Goal: Task Accomplishment & Management: Complete application form

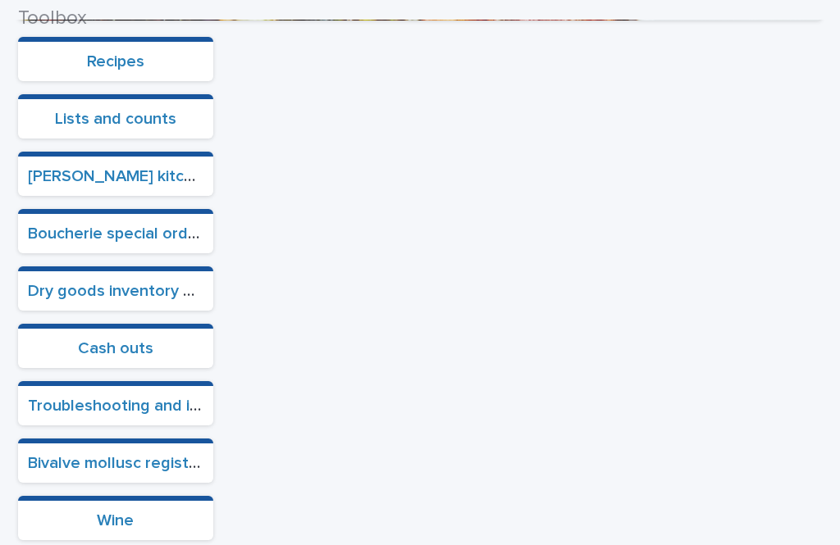
scroll to position [591, 0]
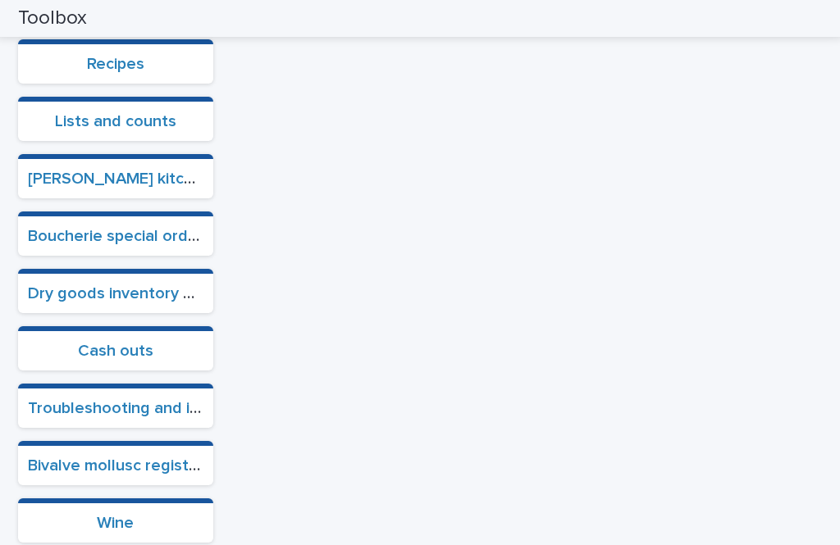
click at [121, 228] on link "Boucherie special orders" at bounding box center [120, 236] width 184 height 16
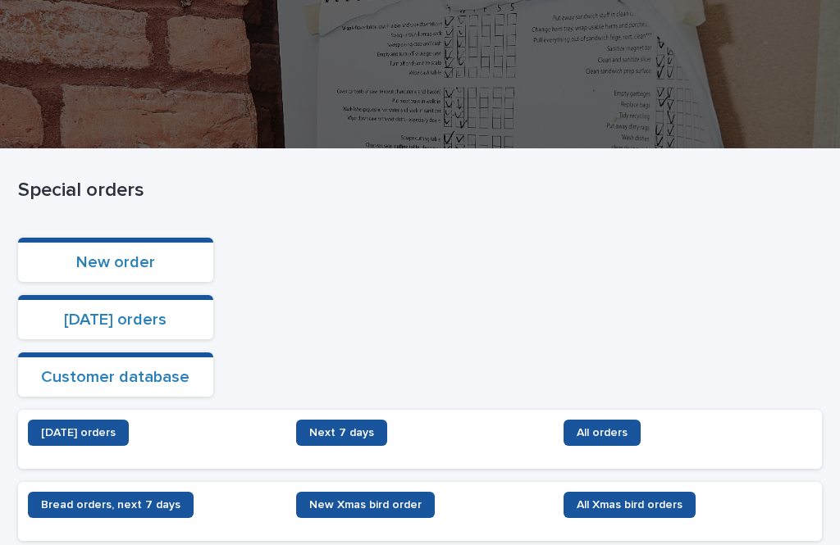
scroll to position [148, 0]
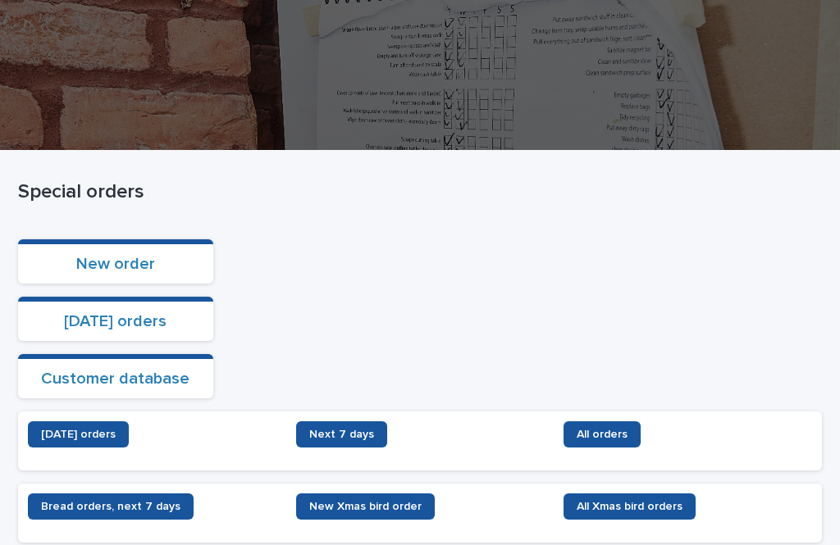
click at [146, 256] on link "New order" at bounding box center [115, 264] width 79 height 16
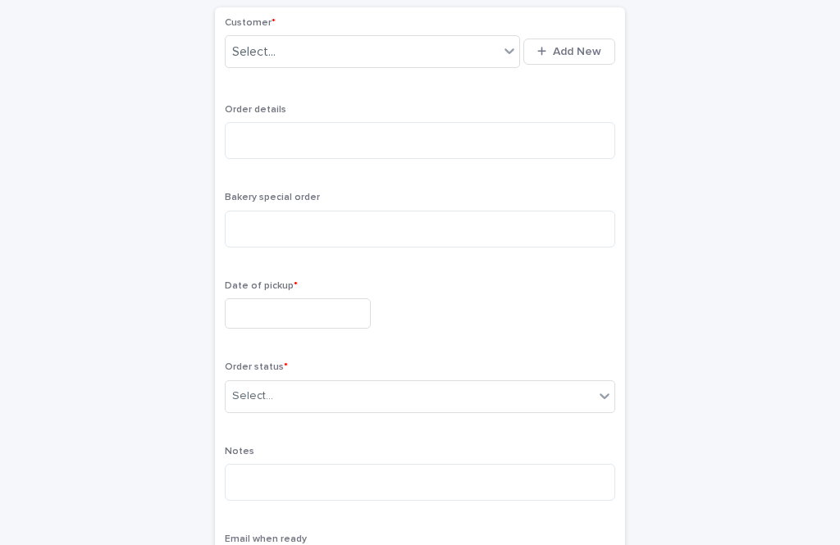
scroll to position [-1, 0]
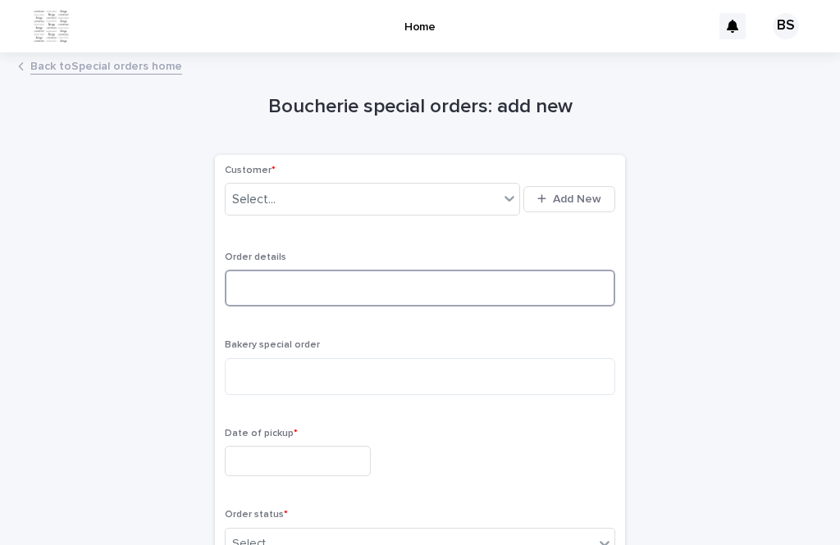
click at [469, 270] on textarea at bounding box center [420, 288] width 390 height 37
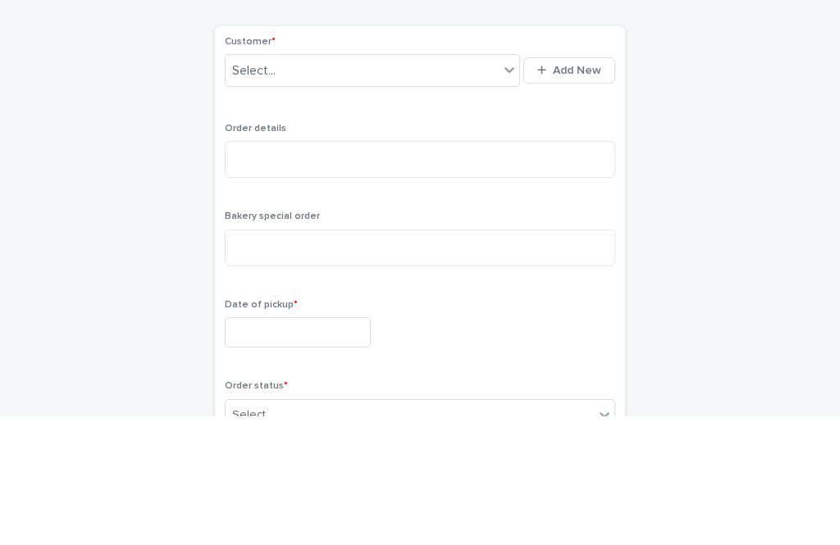
click at [756, 84] on div "Boucherie special orders: add new Loading... Saving… Loading... Saving… Loading…" at bounding box center [419, 460] width 803 height 797
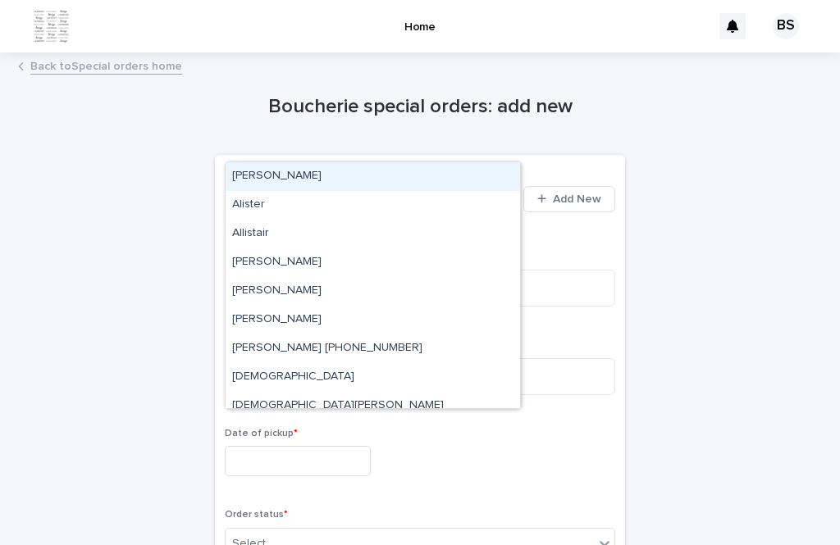
type input "**"
click at [771, 120] on div "Boucherie special orders: add new Loading... Saving… Loading... Saving… Loading…" at bounding box center [419, 460] width 803 height 797
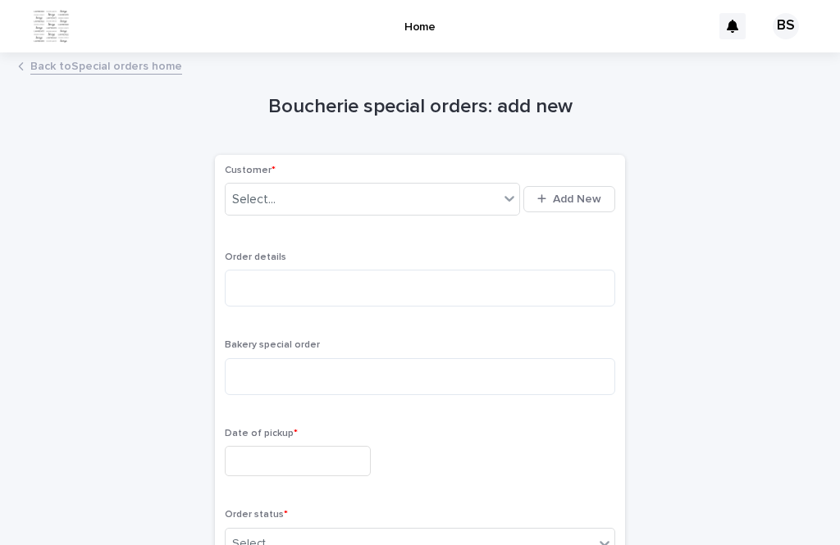
click at [88, 56] on link "Back to Special orders home" at bounding box center [106, 65] width 152 height 19
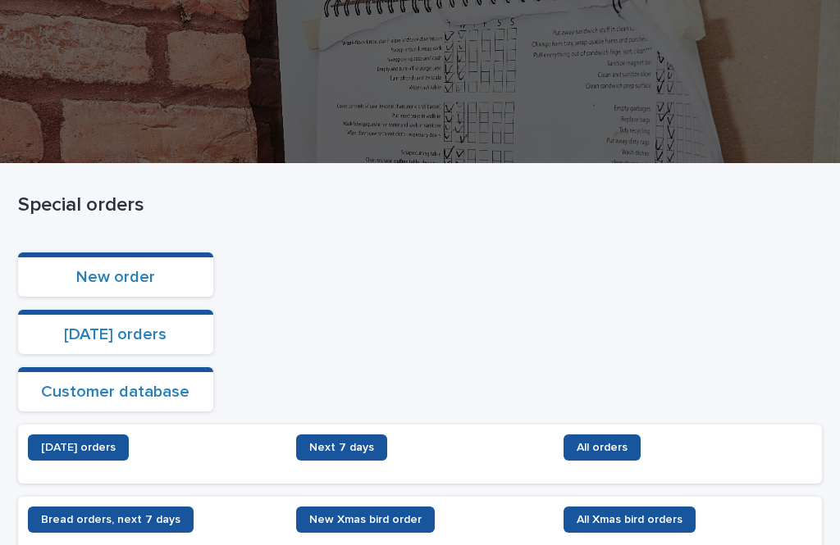
scroll to position [144, 0]
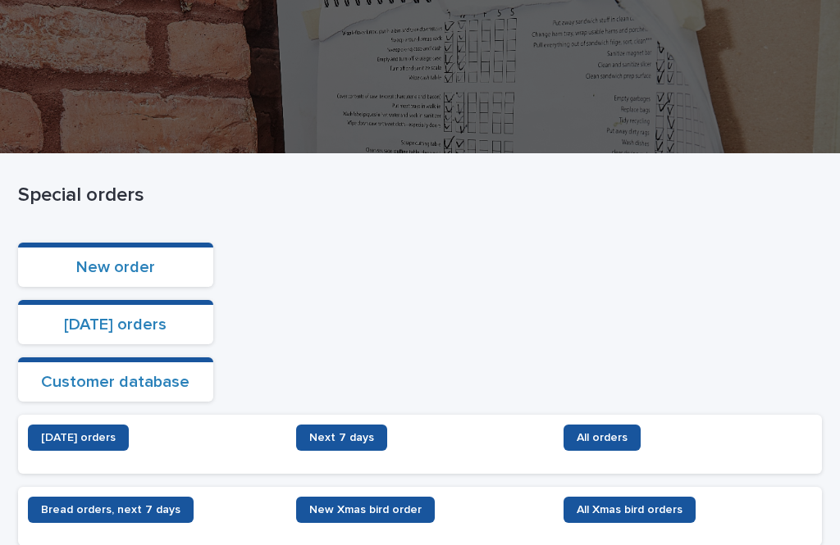
click at [127, 374] on link "Customer database" at bounding box center [115, 382] width 148 height 16
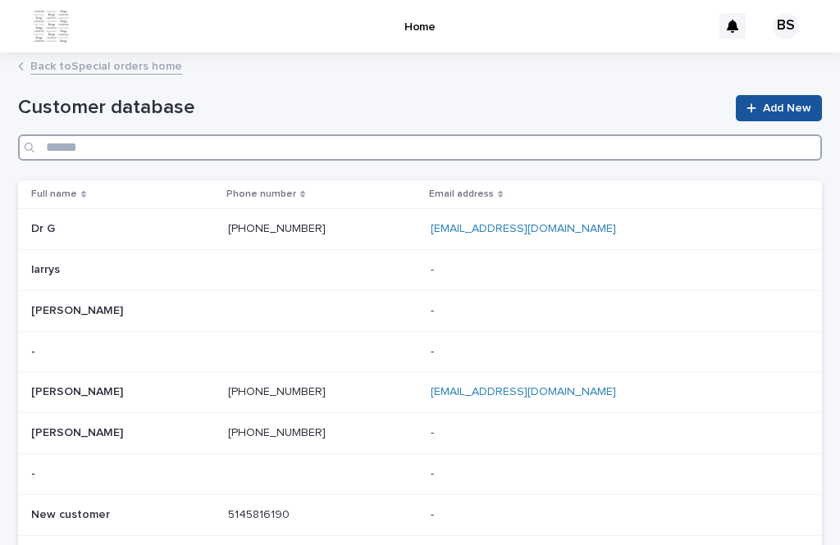
click at [502, 134] on input "Search" at bounding box center [419, 147] width 803 height 26
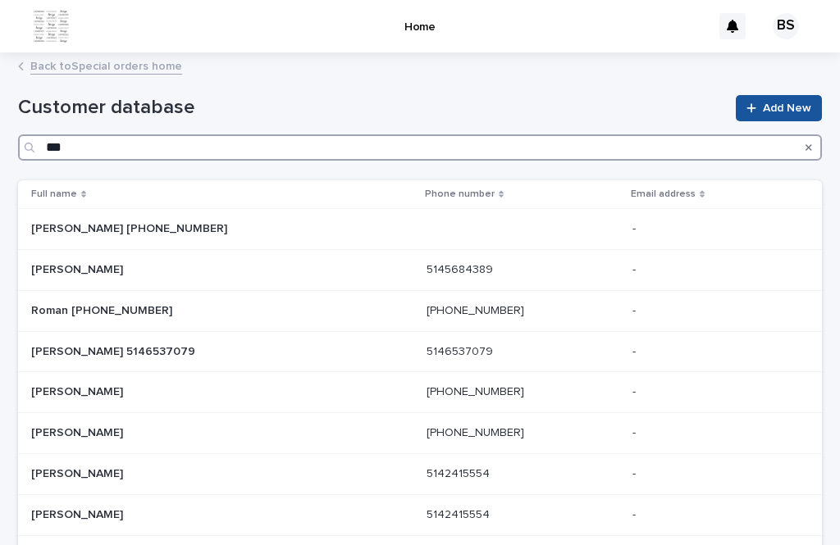
type input "****"
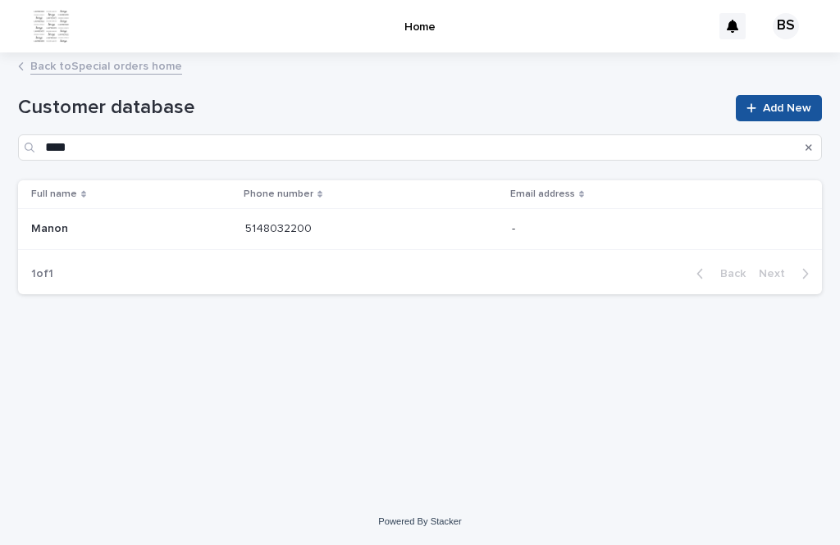
click at [53, 56] on link "Back to Special orders home" at bounding box center [106, 65] width 152 height 19
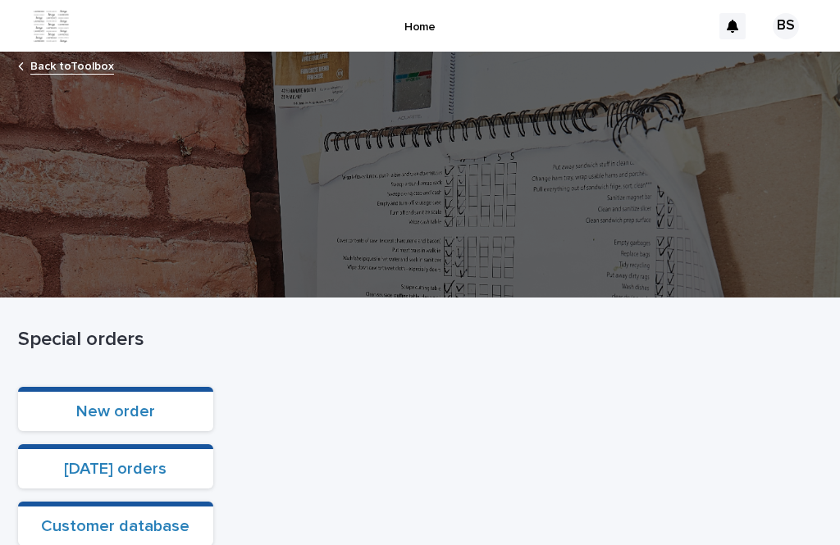
click at [120, 403] on link "New order" at bounding box center [115, 411] width 79 height 16
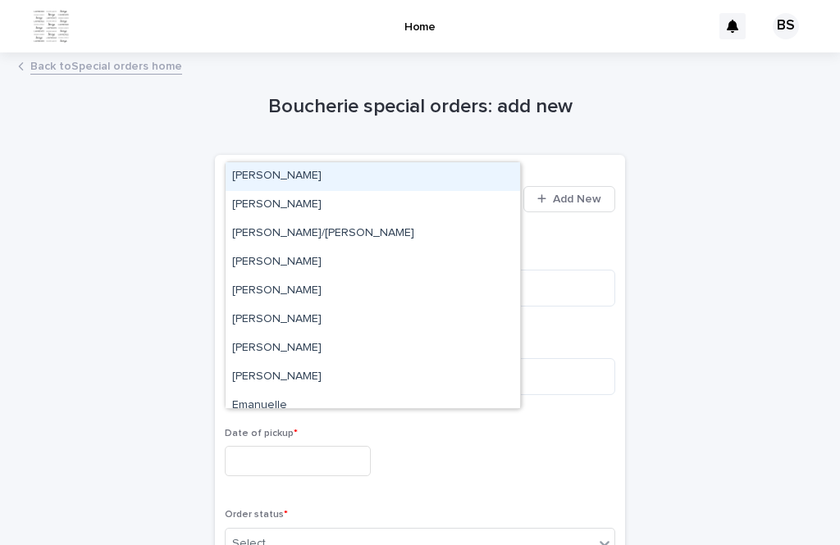
type input "*"
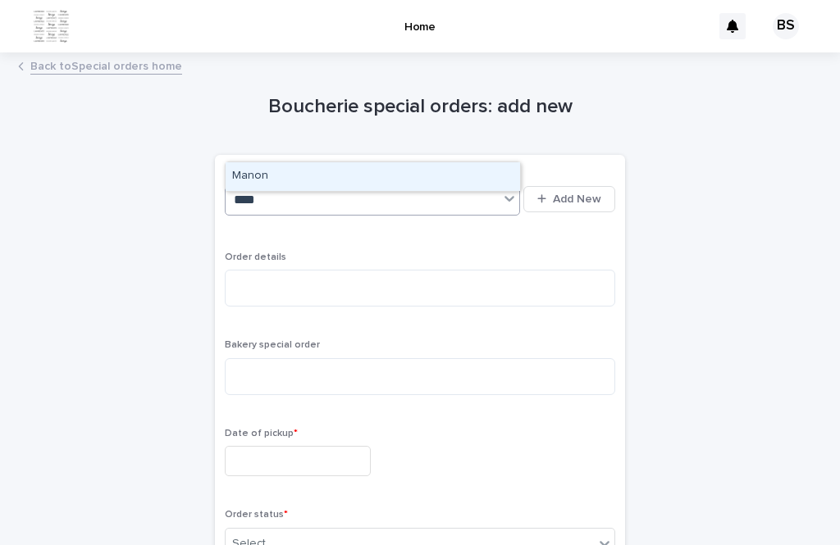
click at [435, 162] on div "Manon" at bounding box center [372, 176] width 294 height 29
type input "****"
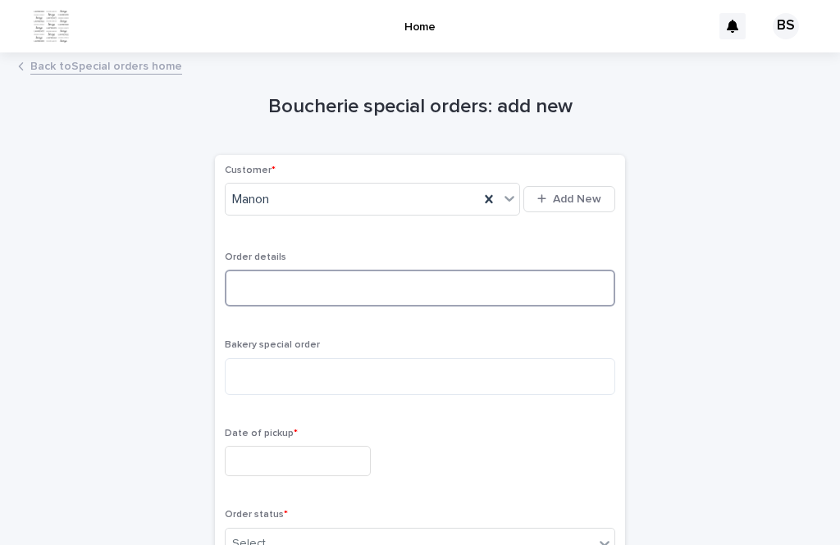
click at [438, 270] on textarea at bounding box center [420, 288] width 390 height 37
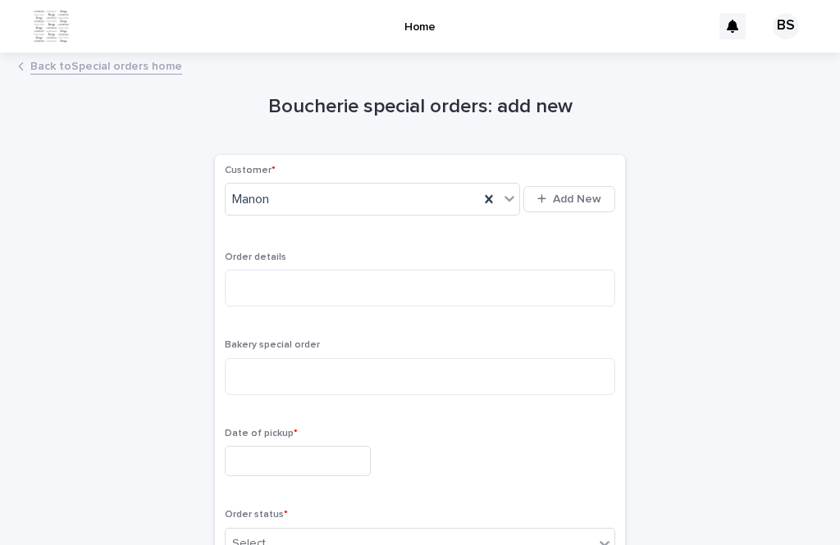
click at [127, 56] on link "Back to Special orders home" at bounding box center [106, 65] width 152 height 19
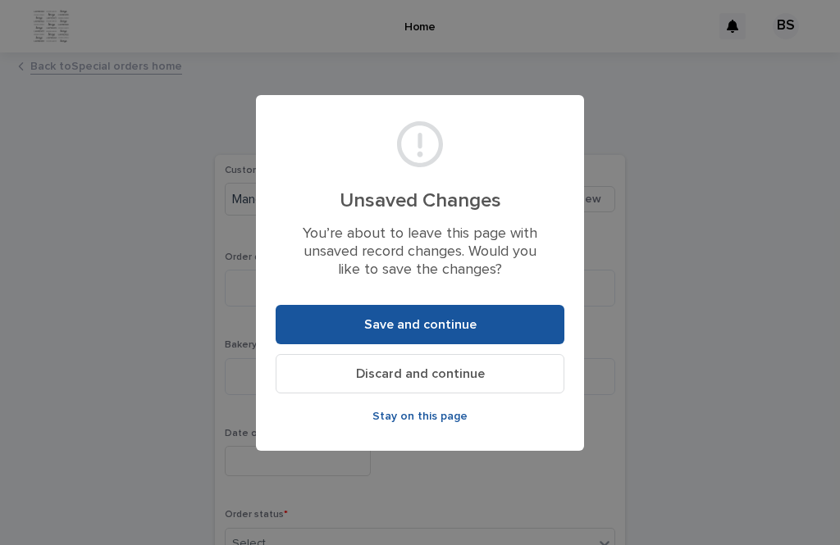
click at [494, 376] on button "Discard and continue" at bounding box center [419, 373] width 289 height 39
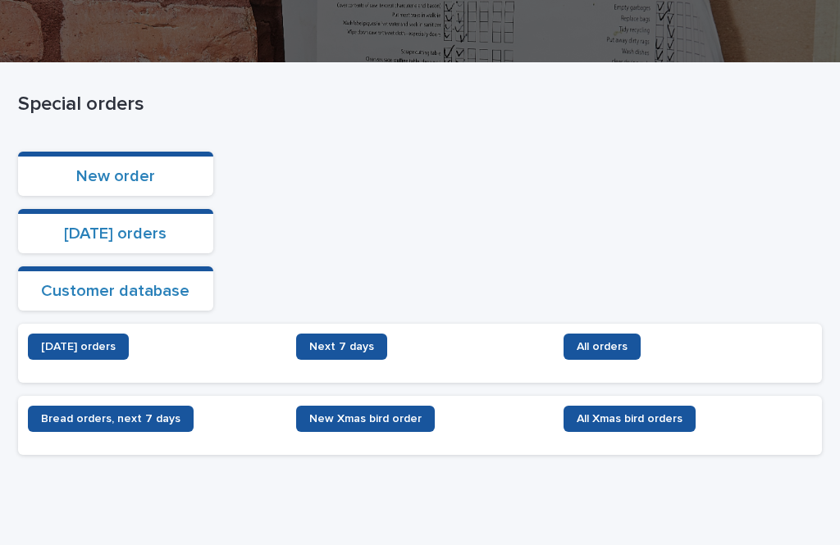
scroll to position [234, 0]
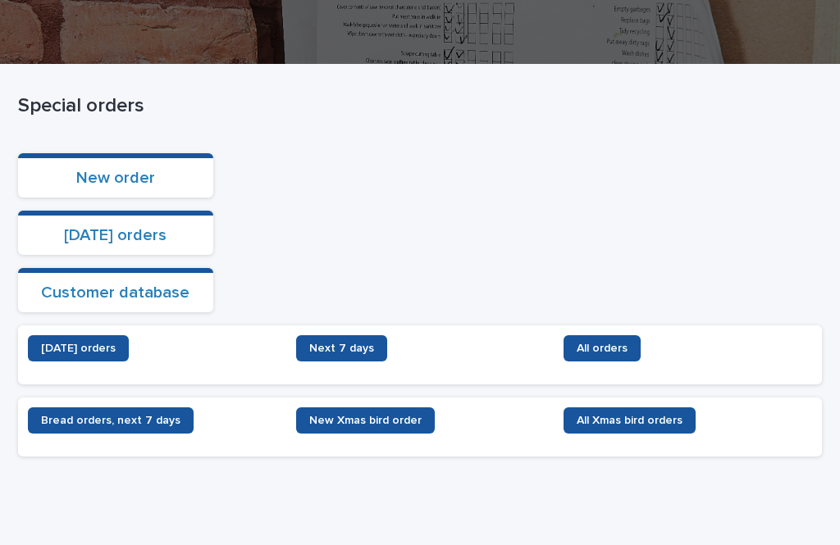
click at [114, 343] on span "[DATE] orders" at bounding box center [78, 348] width 75 height 11
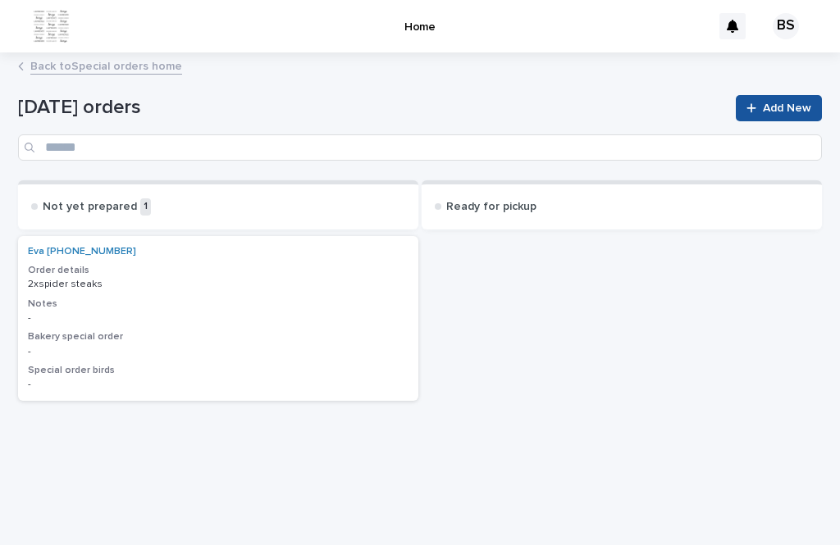
click at [165, 56] on link "Back to Special orders home" at bounding box center [106, 65] width 152 height 19
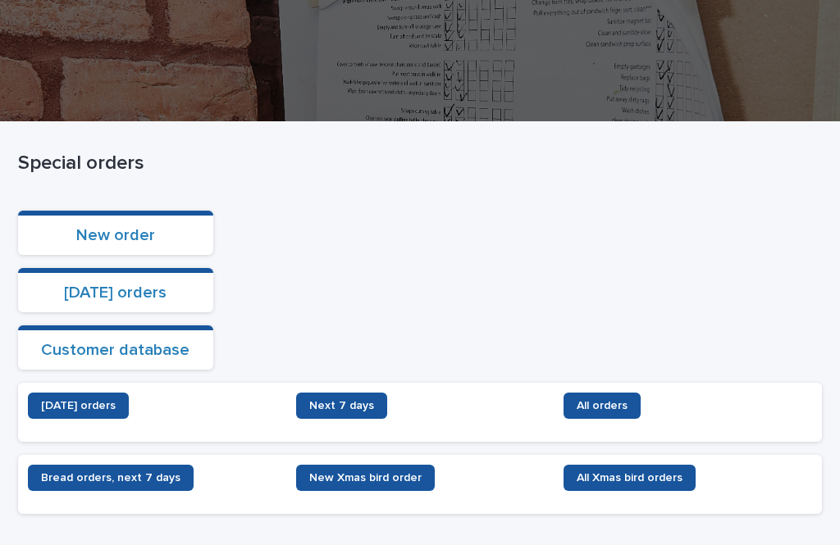
scroll to position [181, 0]
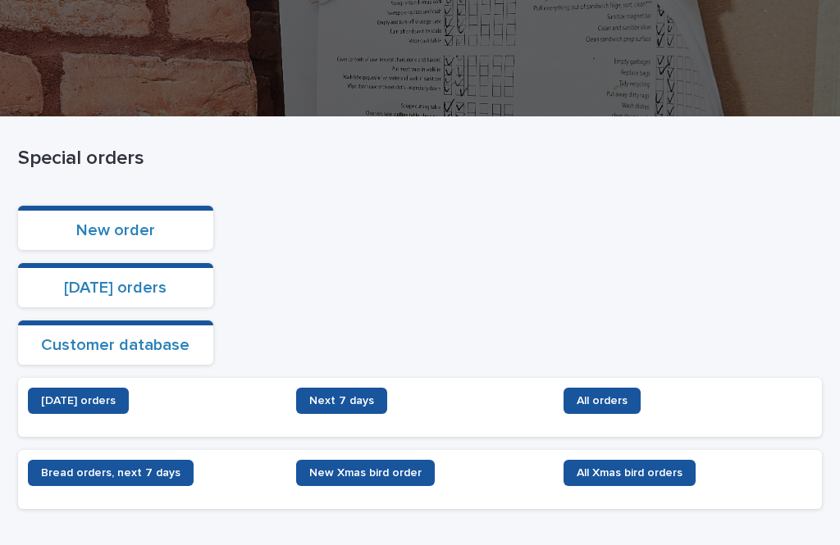
click at [345, 395] on span "Next 7 days" at bounding box center [341, 400] width 65 height 11
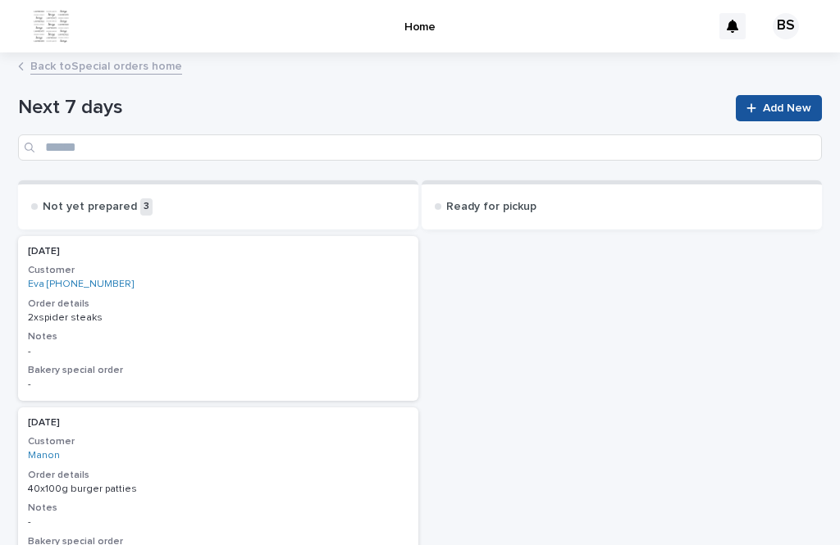
click at [125, 56] on link "Back to Special orders home" at bounding box center [106, 65] width 152 height 19
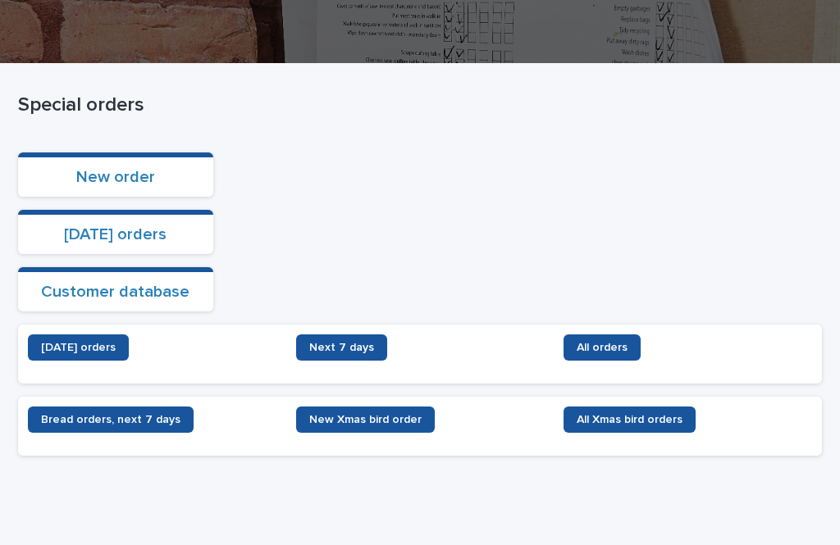
scroll to position [234, 0]
